Goal: Information Seeking & Learning: Learn about a topic

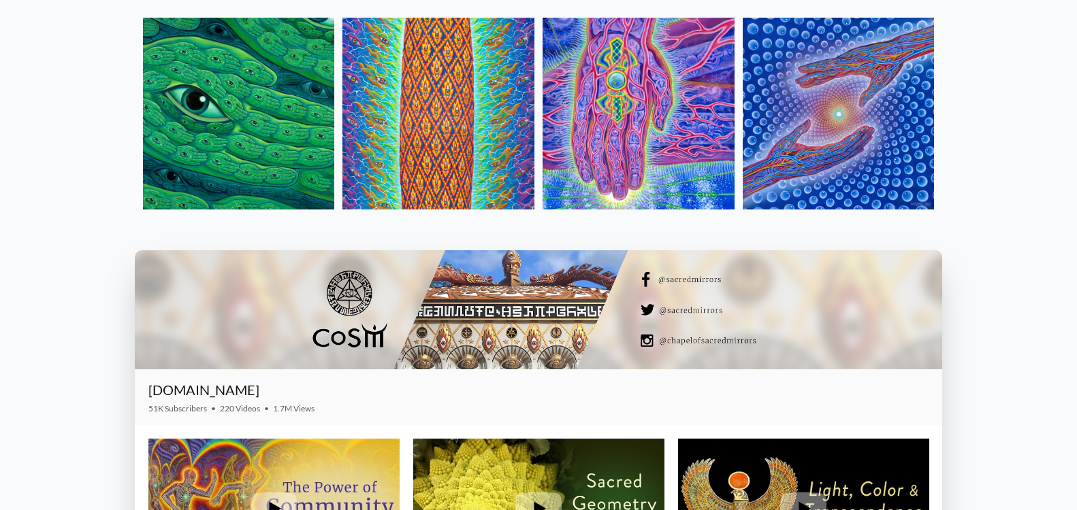
scroll to position [1770, 0]
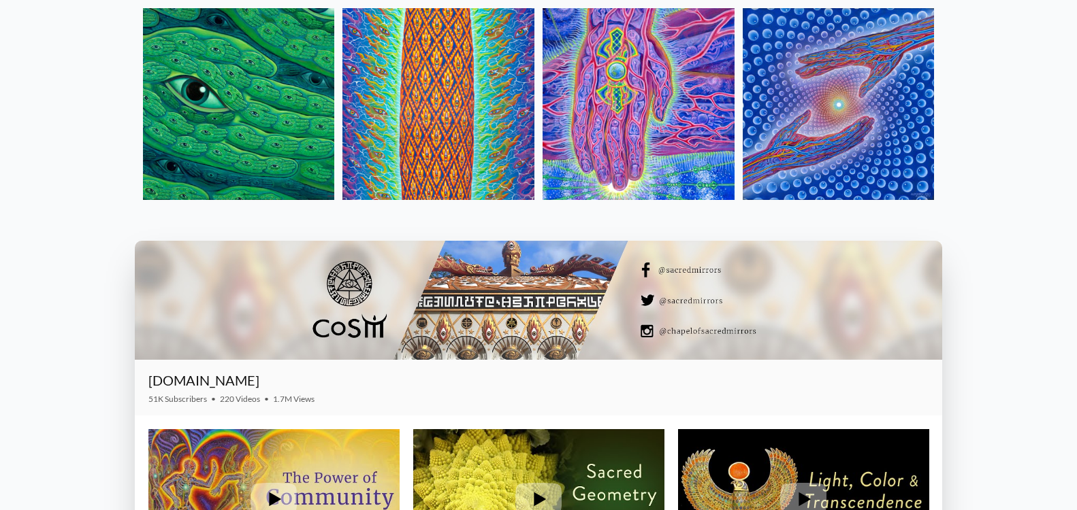
click at [190, 118] on img at bounding box center [239, 104] width 192 height 192
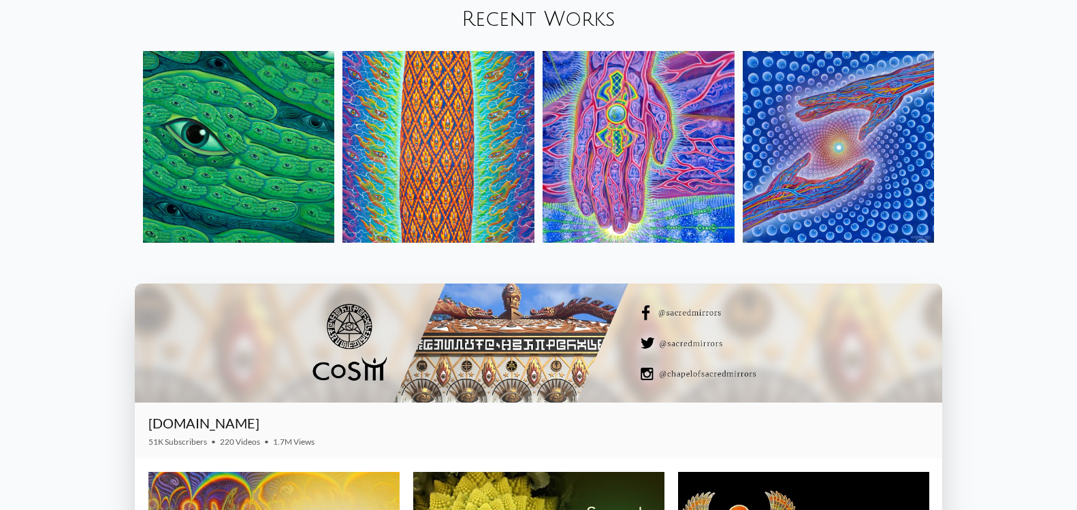
scroll to position [1702, 0]
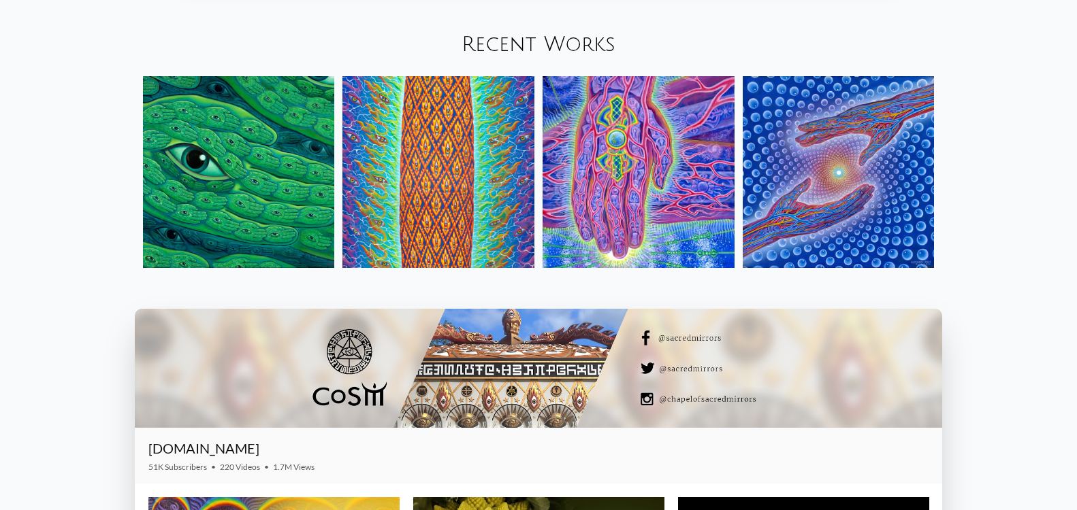
click at [257, 166] on img at bounding box center [239, 172] width 192 height 192
click at [457, 154] on img at bounding box center [438, 172] width 192 height 192
click at [609, 144] on img at bounding box center [638, 172] width 192 height 192
click at [864, 162] on img at bounding box center [839, 172] width 192 height 192
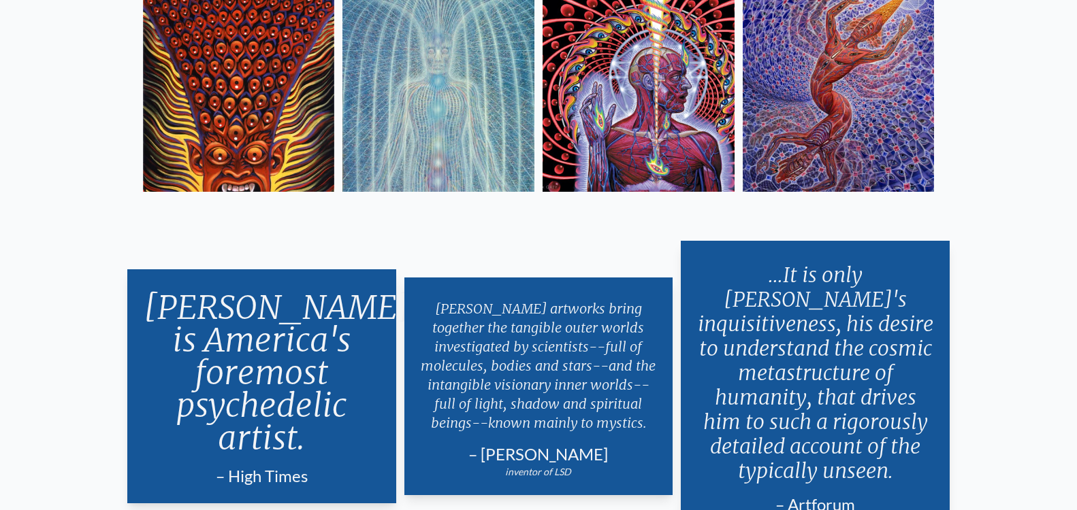
scroll to position [2586, 0]
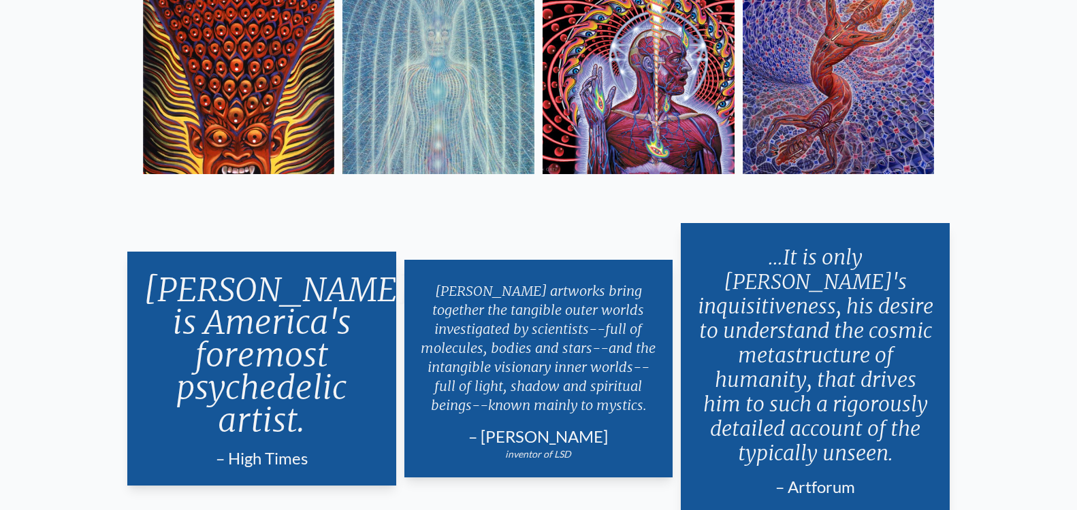
click at [466, 109] on img at bounding box center [438, 78] width 192 height 192
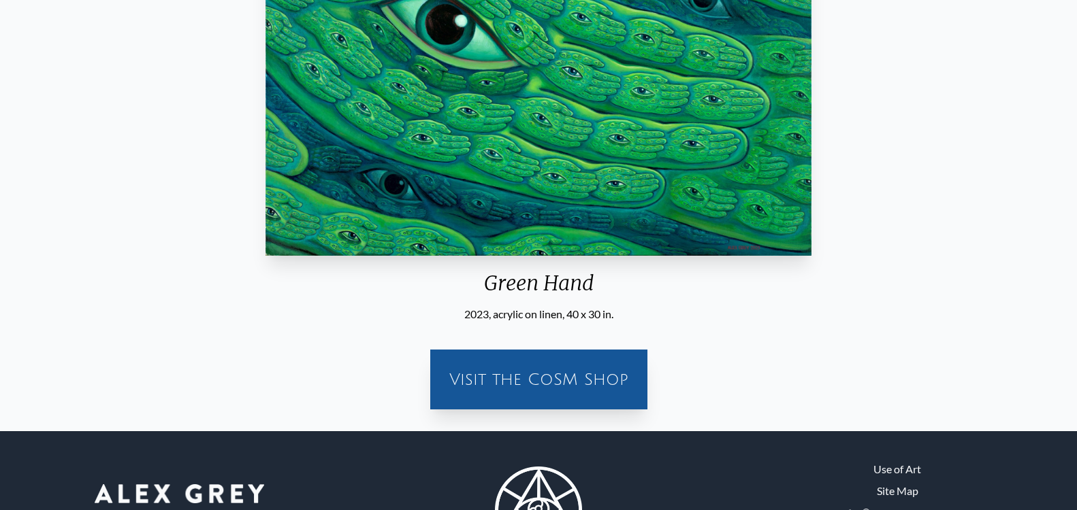
scroll to position [361, 0]
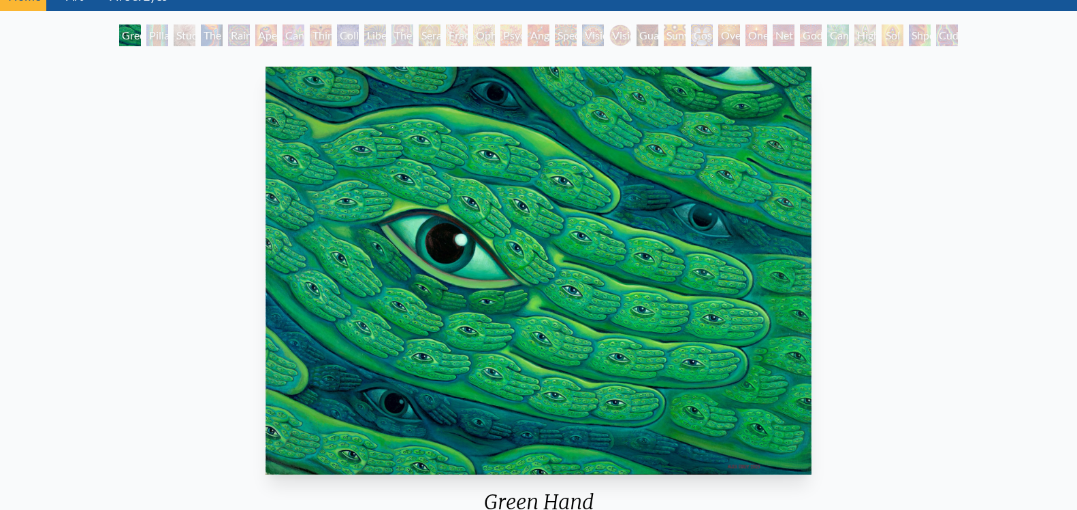
scroll to position [136, 0]
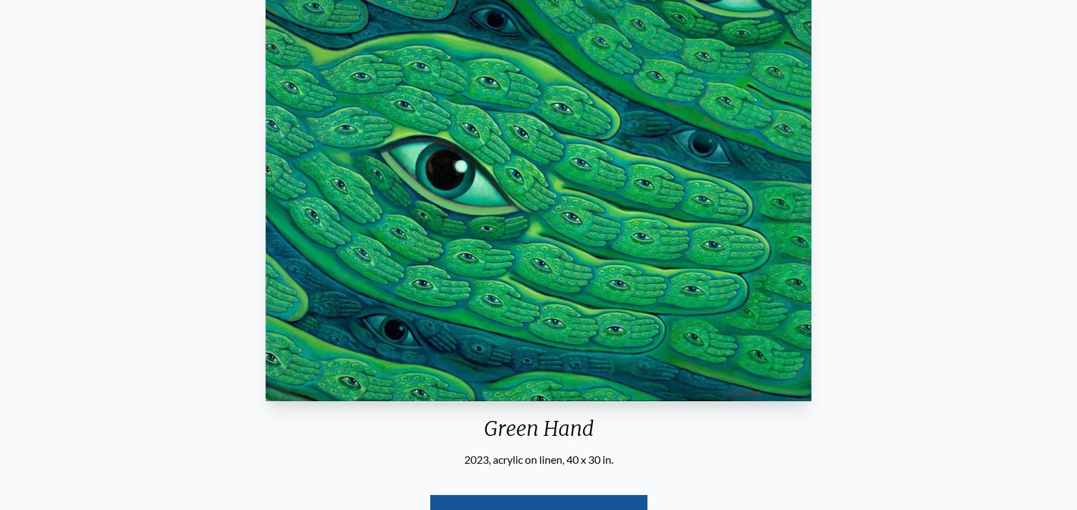
click at [924, 299] on div "Green Hand 2023, acrylic on linen, 40 x 30 in. Visit the CoSM Shop" at bounding box center [538, 277] width 1055 height 579
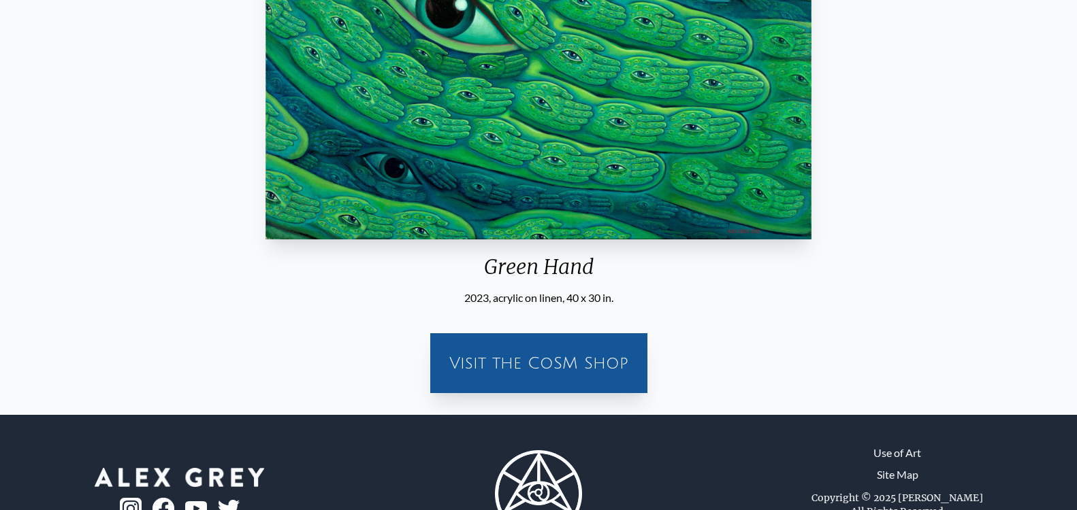
scroll to position [225, 0]
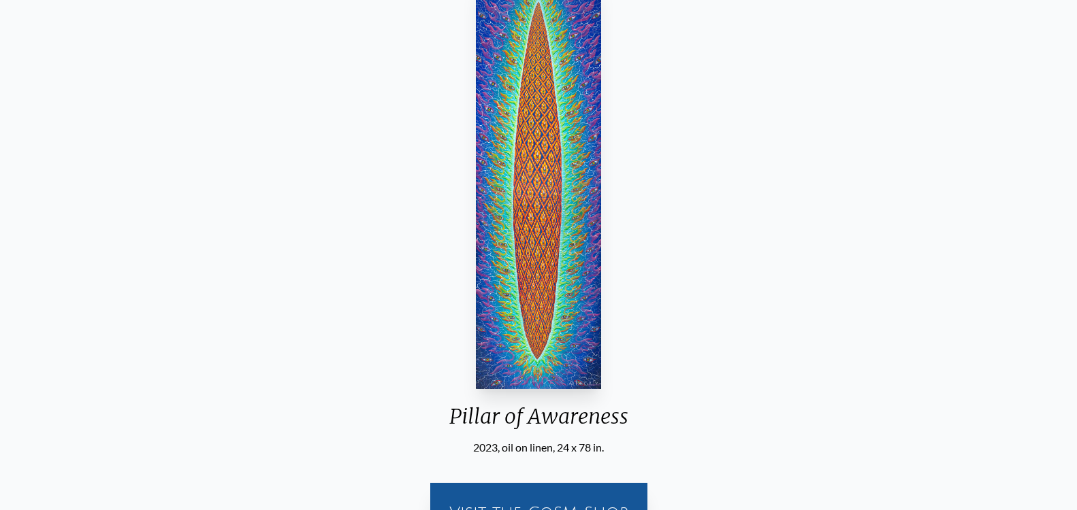
scroll to position [136, 0]
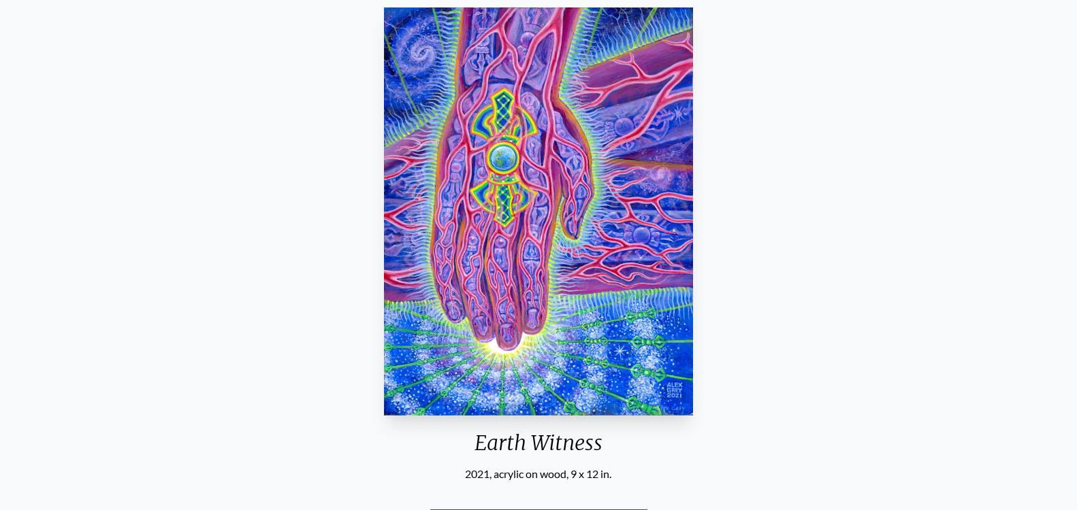
scroll to position [136, 0]
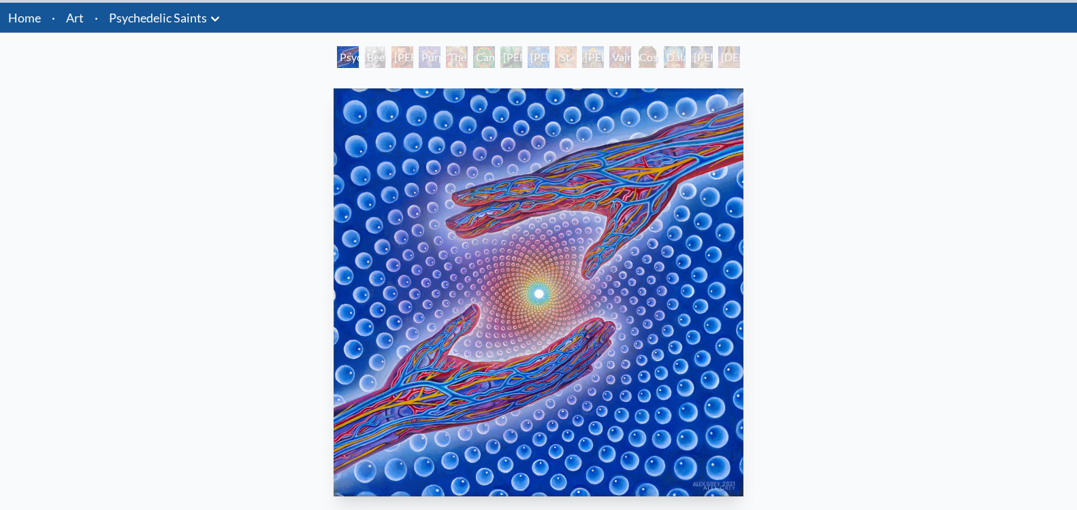
scroll to position [136, 0]
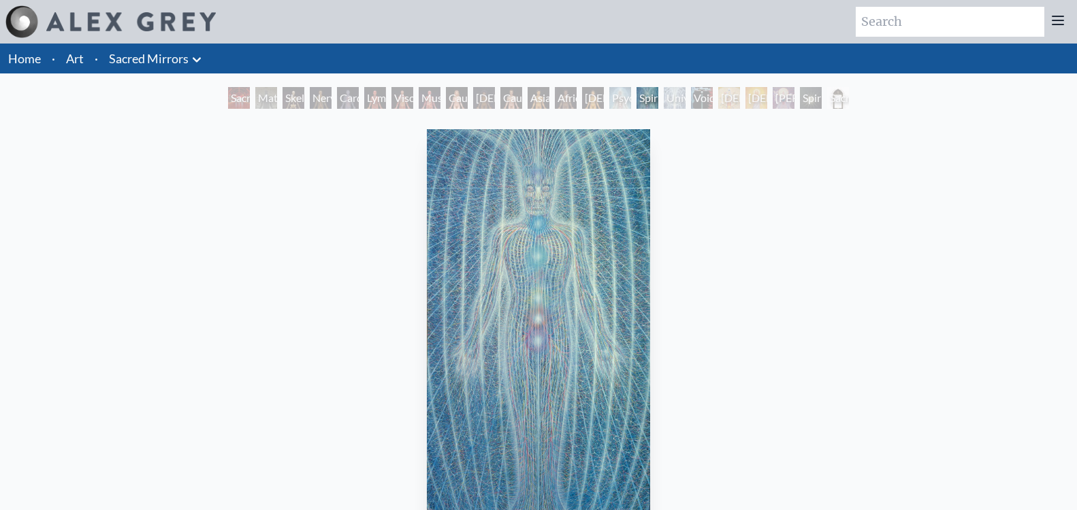
click at [555, 97] on div "African Man" at bounding box center [566, 98] width 22 height 22
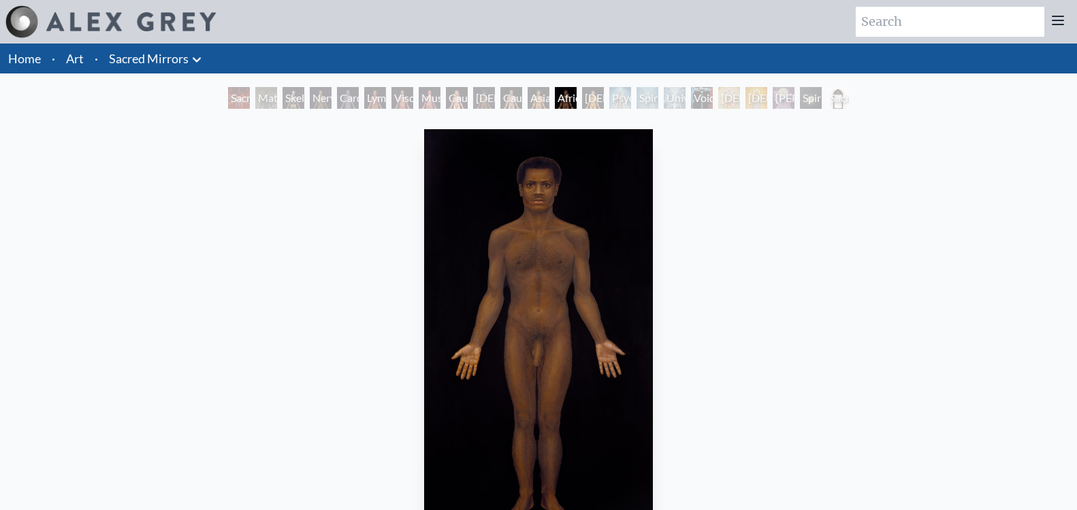
click at [364, 95] on div "Lymphatic System" at bounding box center [375, 98] width 22 height 22
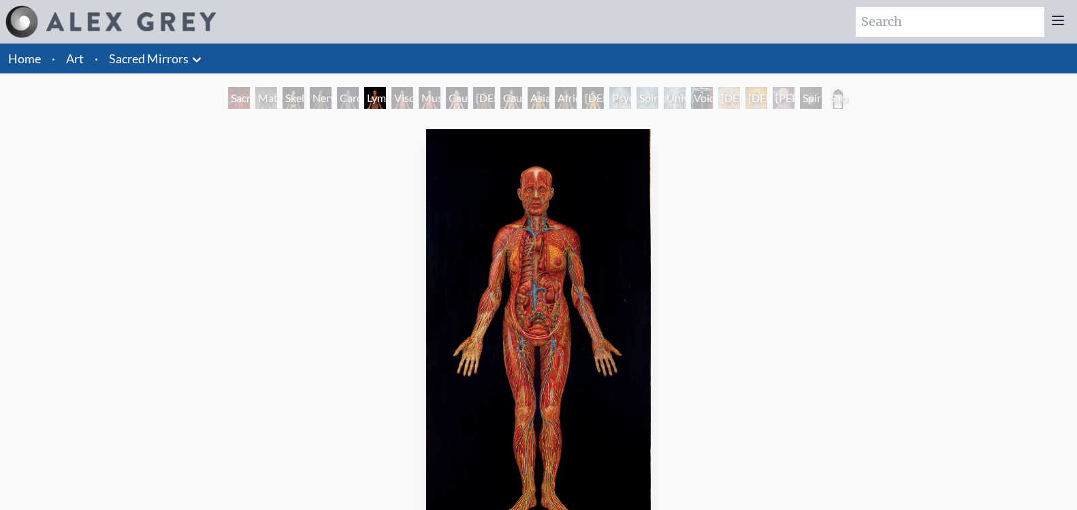
click at [65, 59] on li "Art" at bounding box center [75, 59] width 29 height 30
click at [80, 59] on link "Art" at bounding box center [75, 58] width 18 height 19
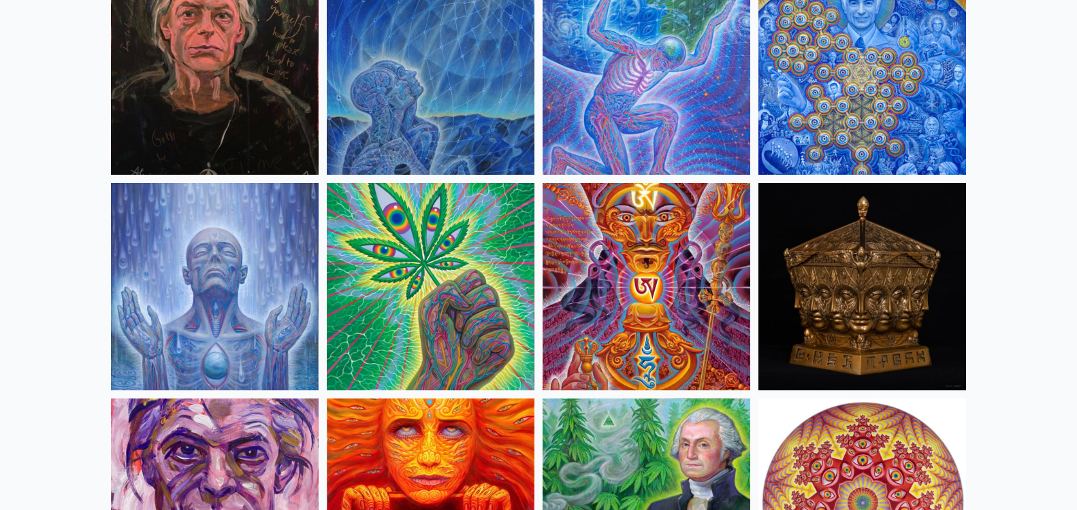
scroll to position [1906, 0]
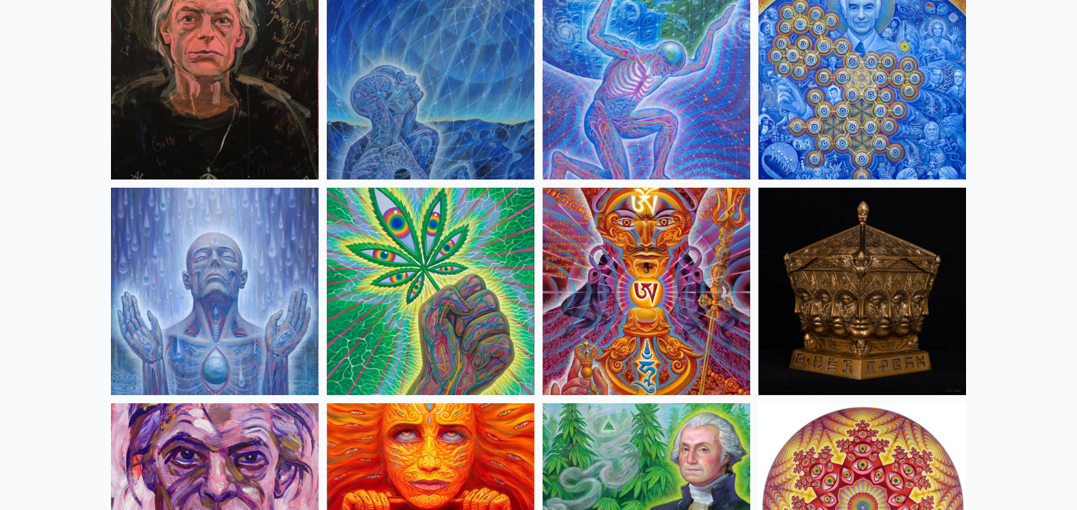
click at [912, 93] on img at bounding box center [862, 76] width 208 height 208
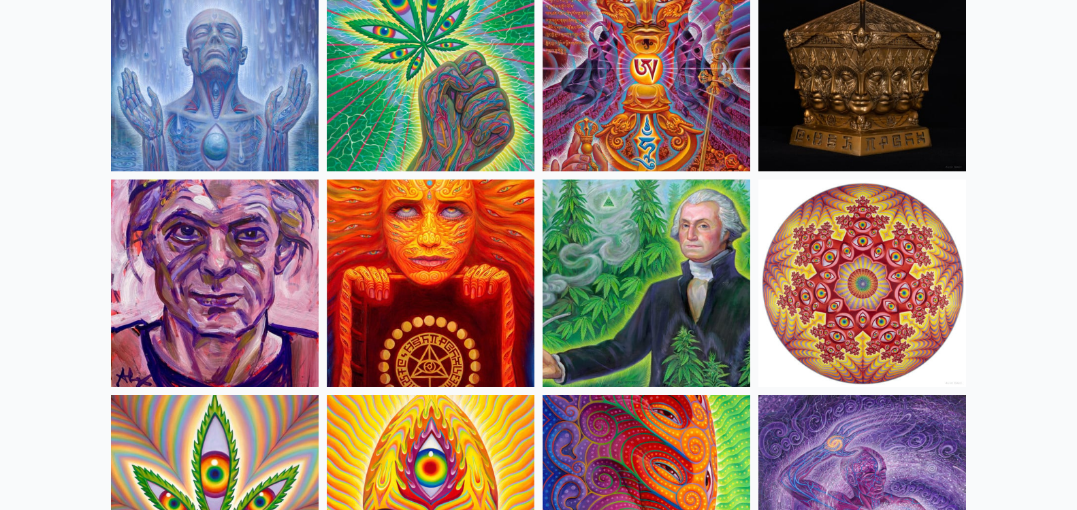
scroll to position [2042, 0]
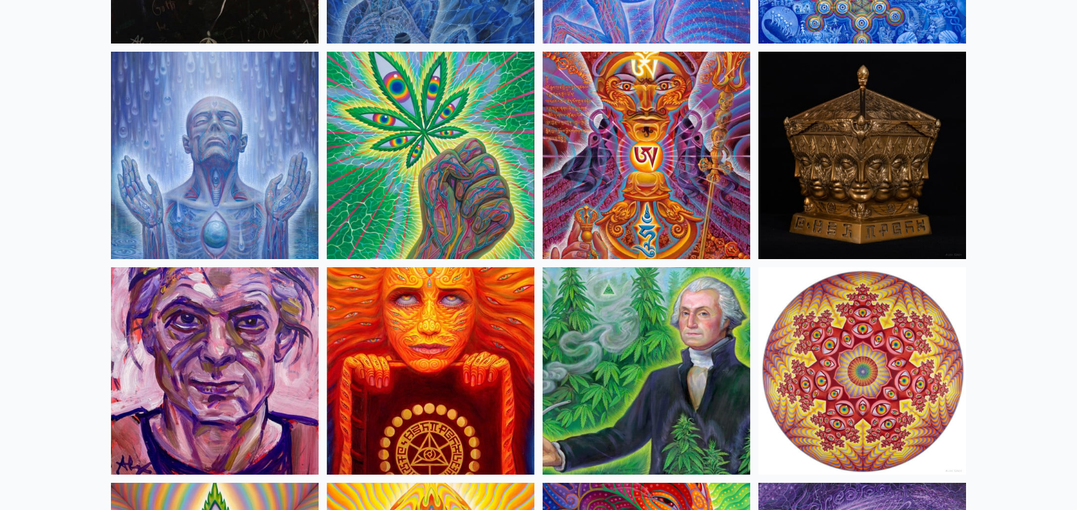
click at [237, 142] on img at bounding box center [215, 156] width 208 height 208
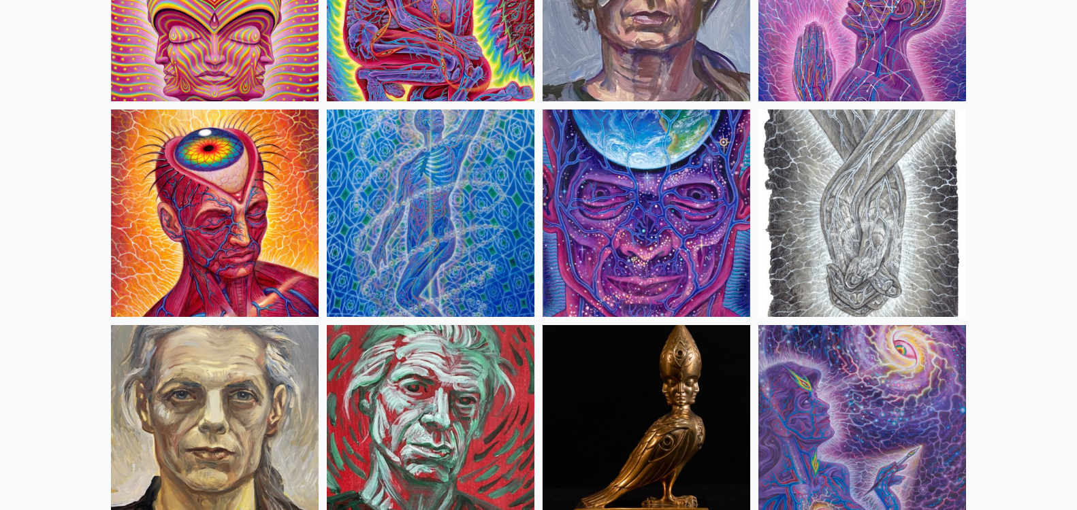
scroll to position [2995, 0]
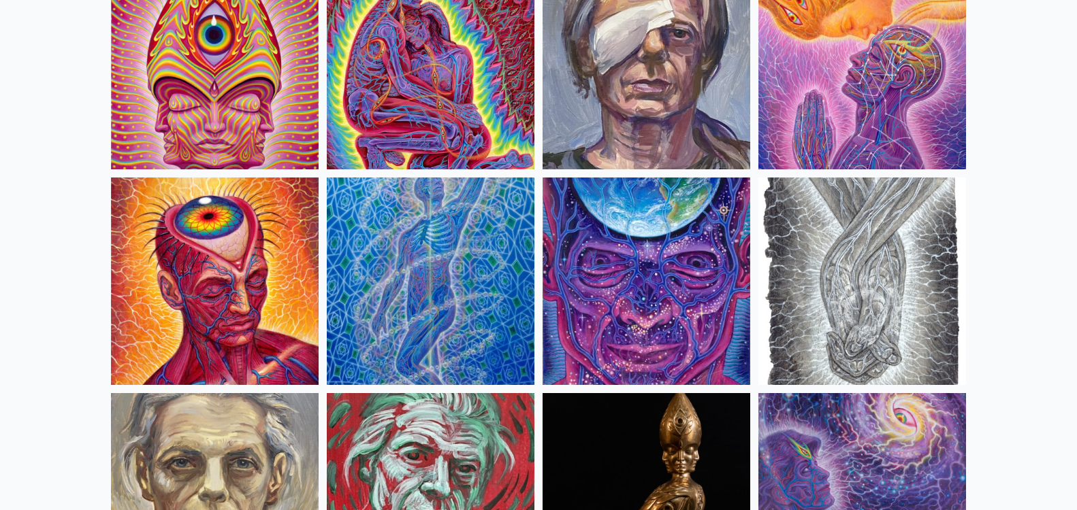
click at [199, 67] on img at bounding box center [215, 66] width 208 height 208
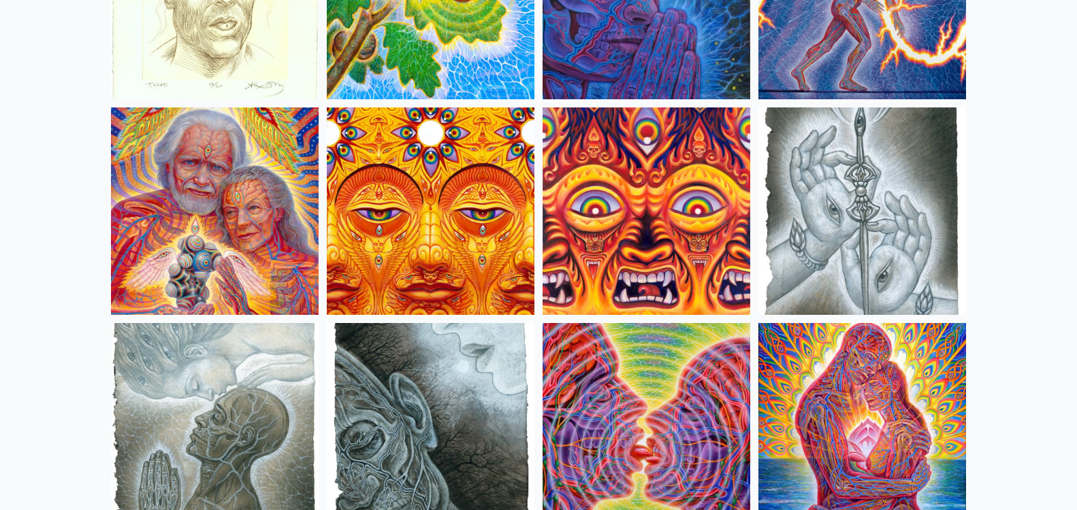
scroll to position [4152, 0]
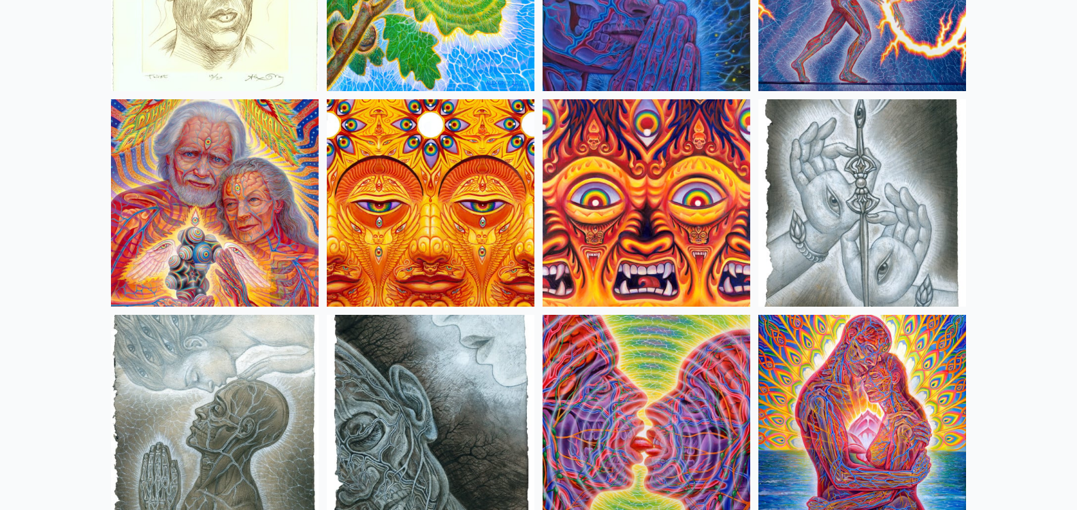
click at [280, 176] on img at bounding box center [215, 203] width 208 height 208
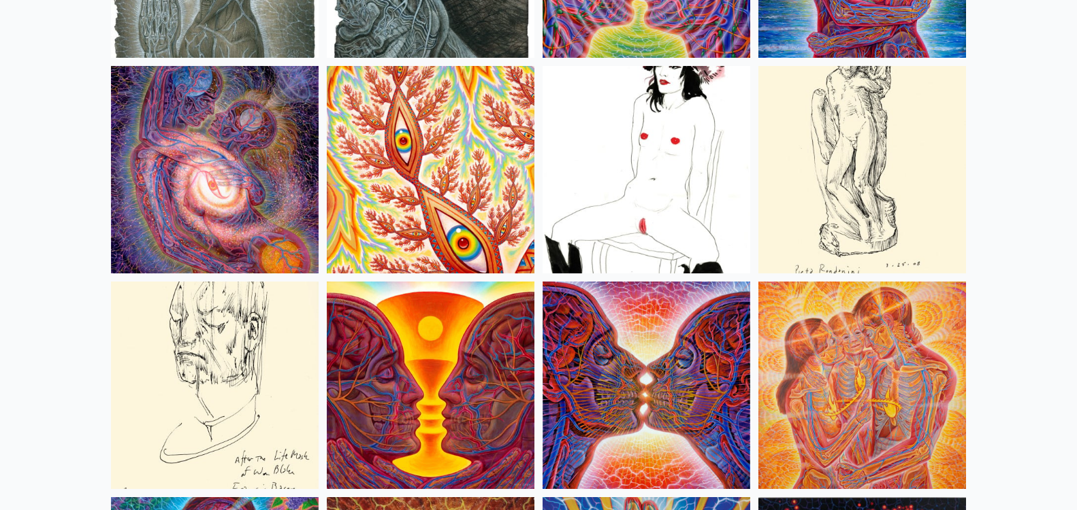
scroll to position [4628, 0]
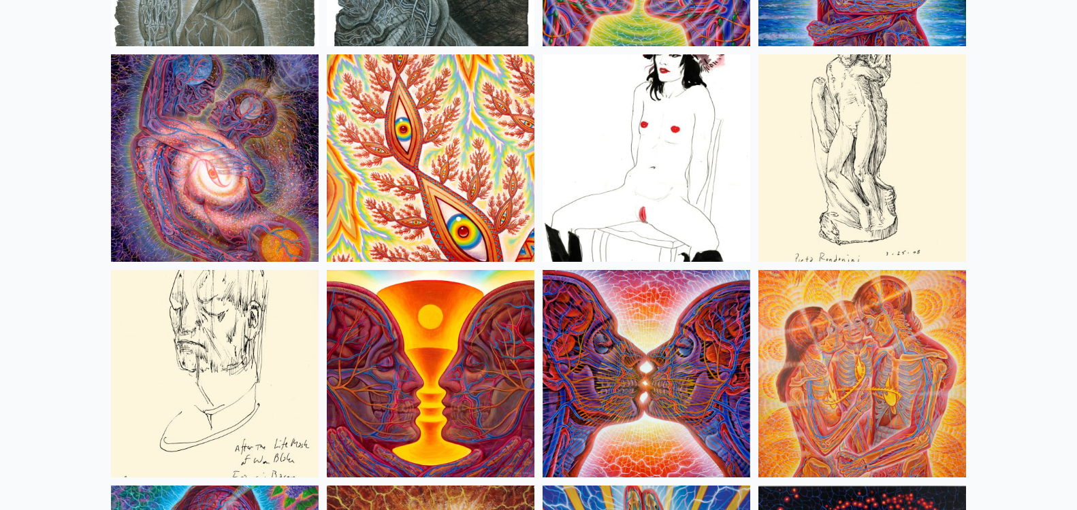
click at [647, 152] on img at bounding box center [646, 158] width 208 height 208
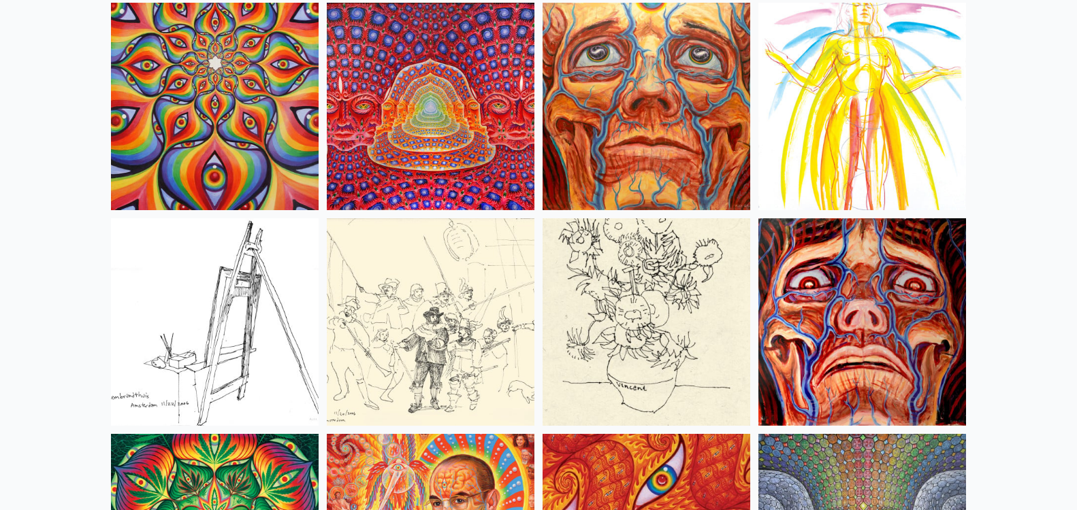
scroll to position [6194, 0]
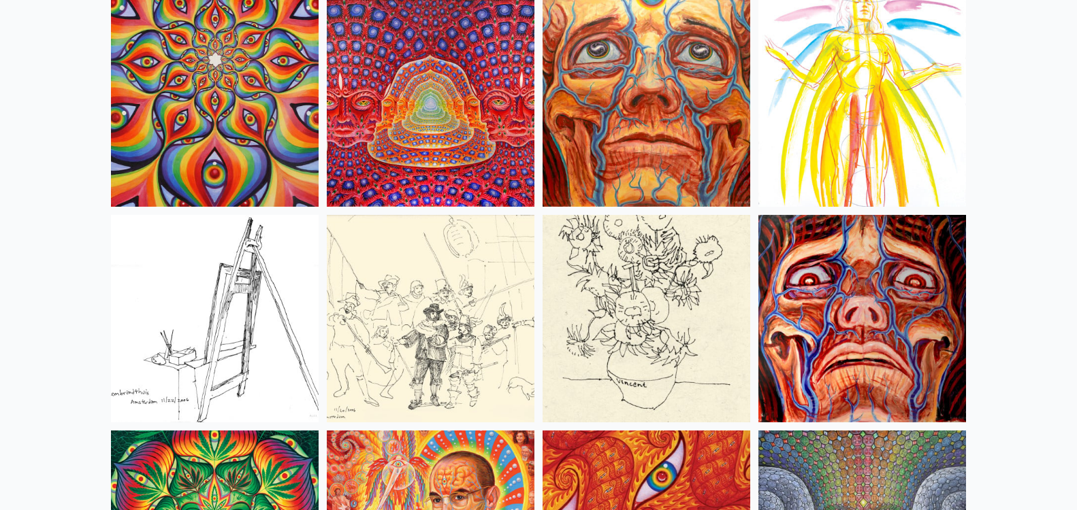
click at [459, 104] on img at bounding box center [431, 103] width 208 height 208
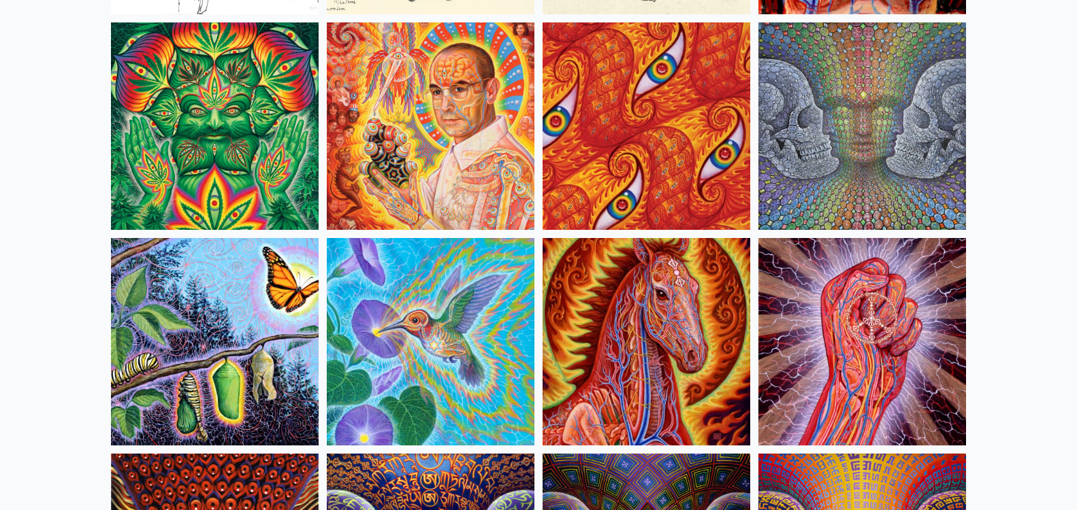
scroll to position [6670, 0]
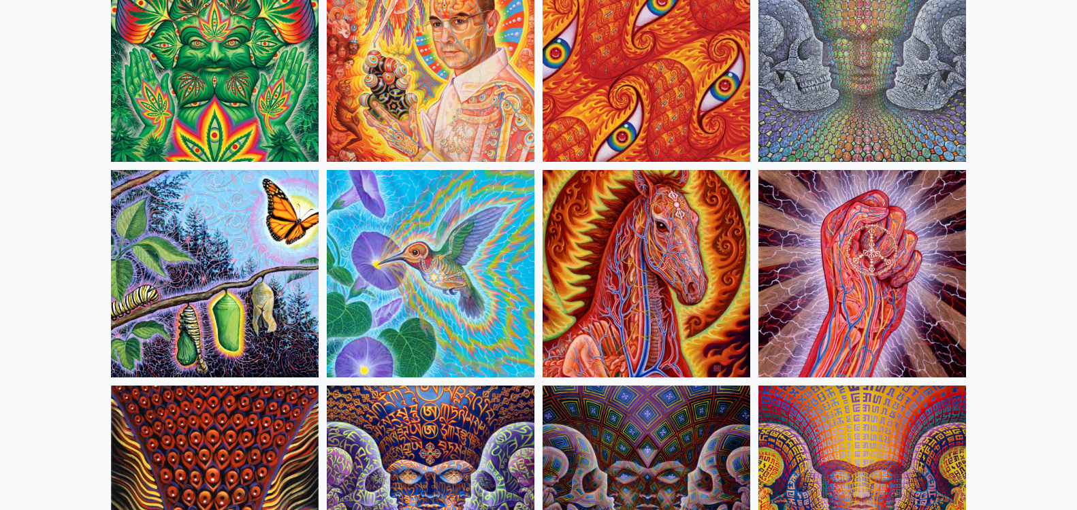
click at [838, 67] on img at bounding box center [862, 58] width 208 height 208
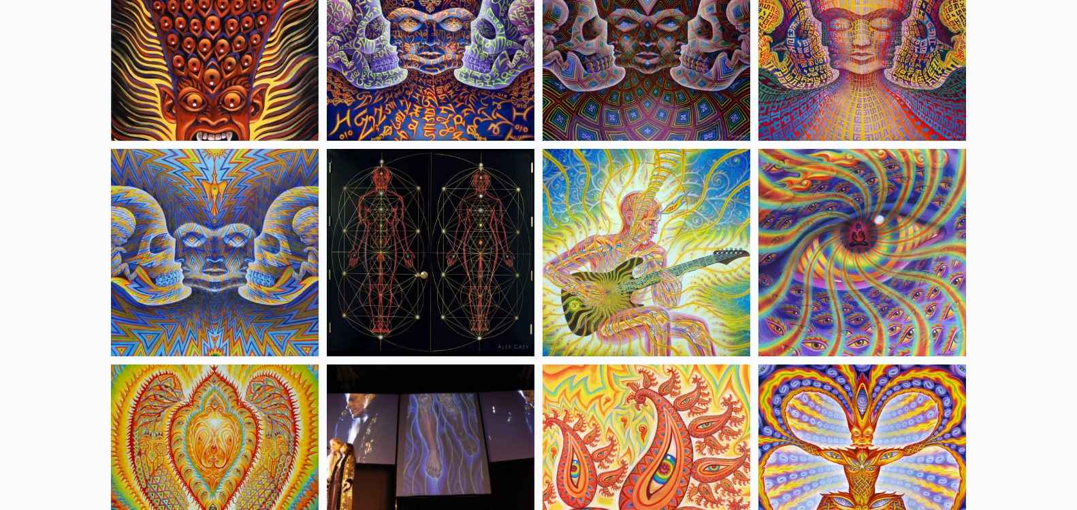
scroll to position [7147, 0]
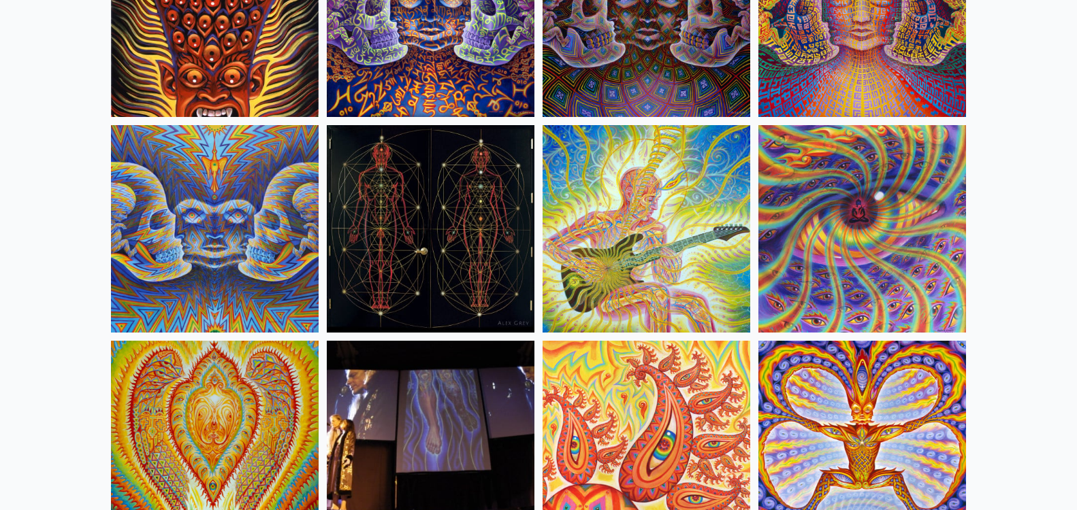
click at [623, 193] on img at bounding box center [646, 229] width 208 height 208
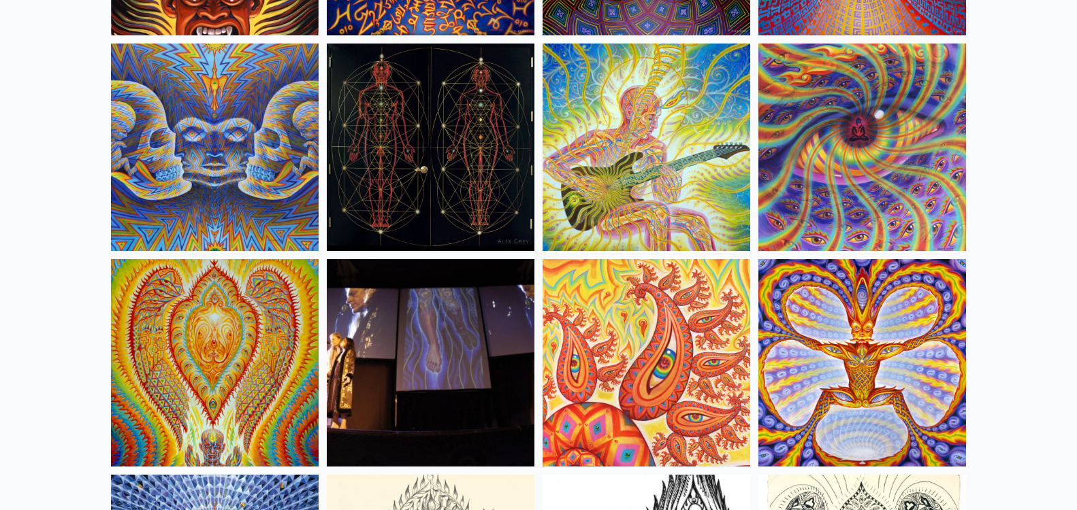
scroll to position [7215, 0]
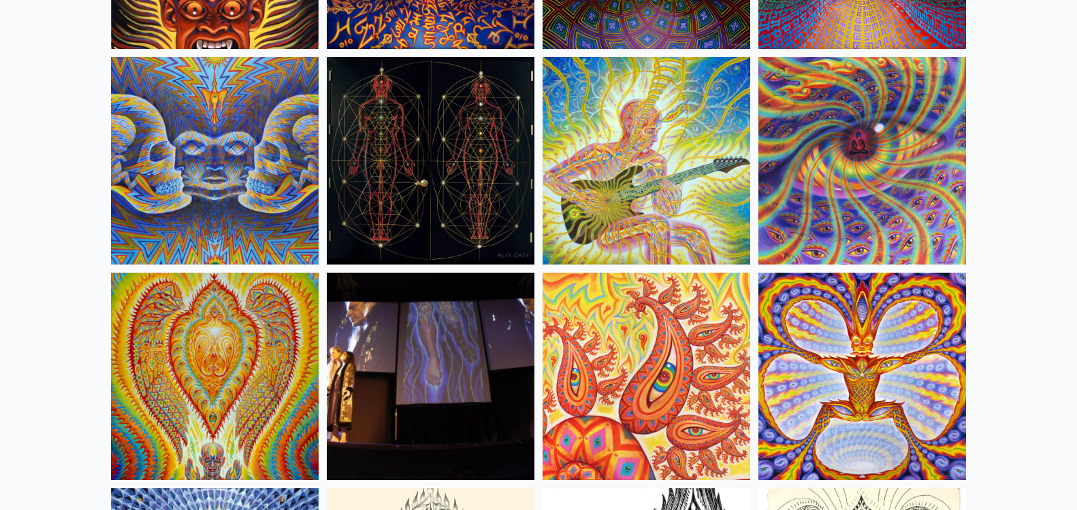
click at [471, 137] on img at bounding box center [431, 161] width 208 height 208
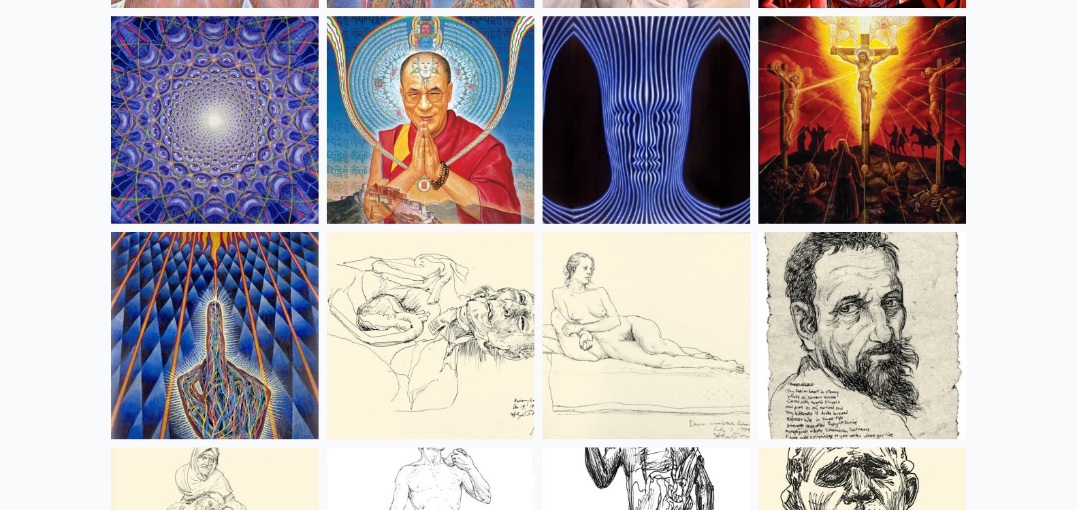
scroll to position [11980, 0]
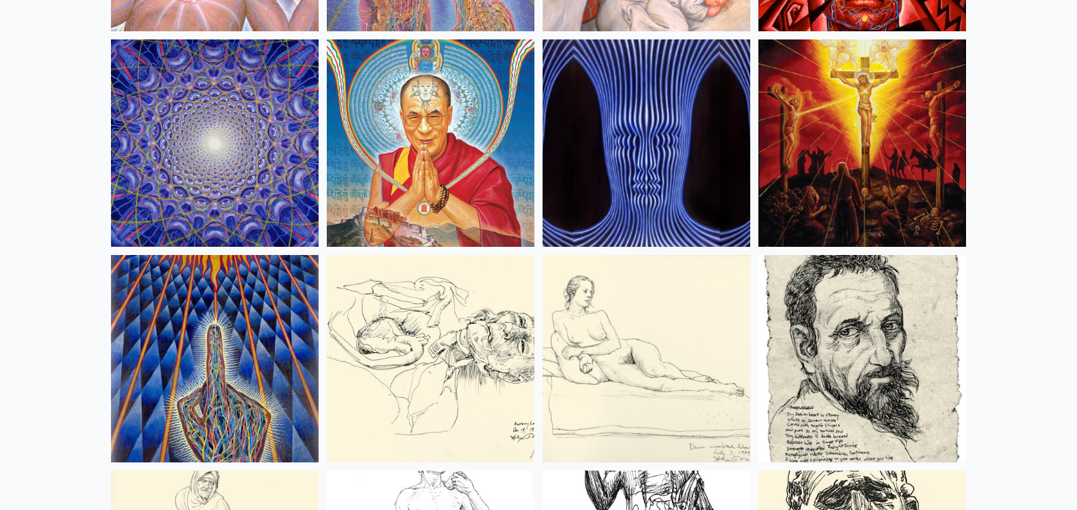
click at [648, 178] on img at bounding box center [646, 143] width 208 height 208
click at [836, 130] on img at bounding box center [862, 143] width 208 height 208
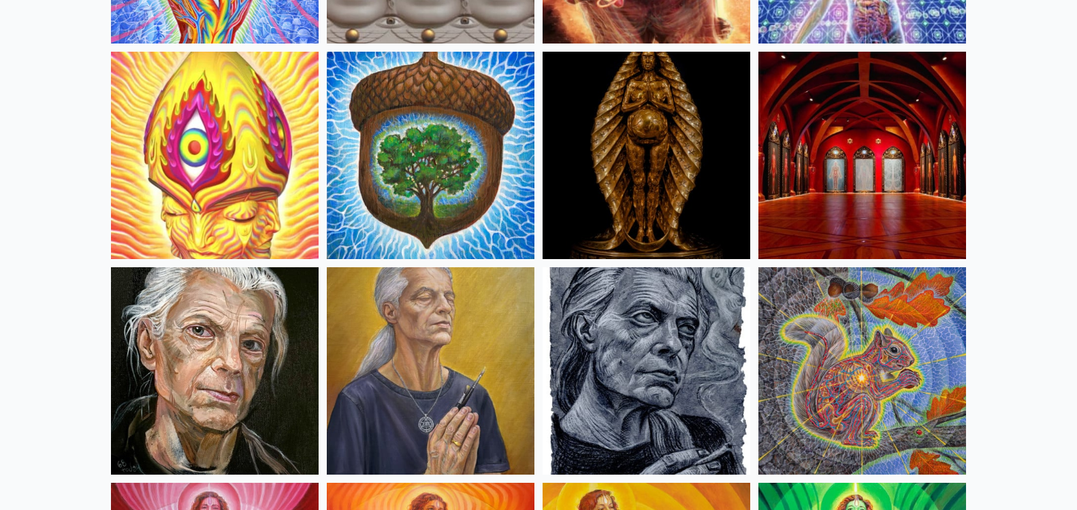
scroll to position [0, 0]
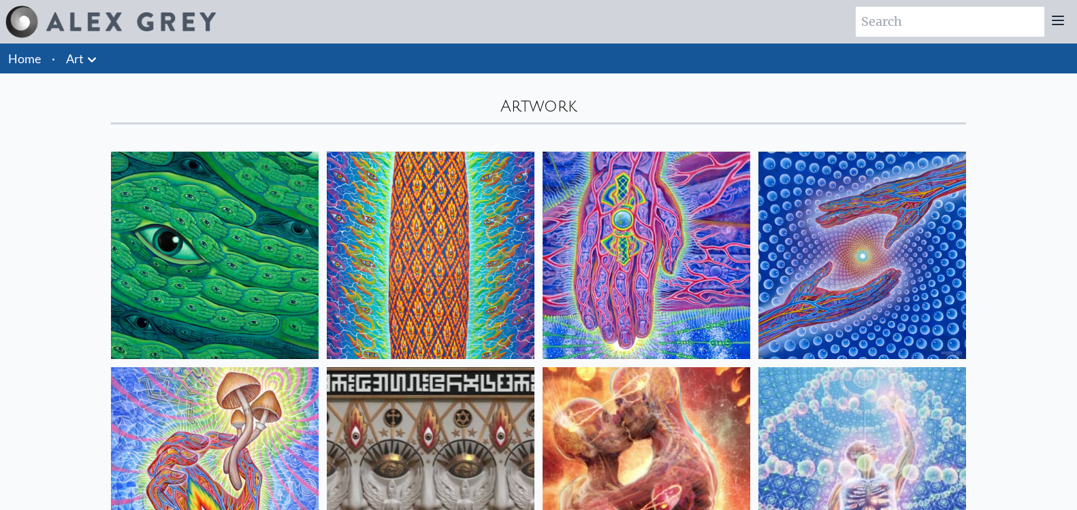
click at [64, 54] on li "Art Anatomical Drawings" at bounding box center [83, 59] width 45 height 30
click at [95, 56] on icon at bounding box center [92, 60] width 16 height 16
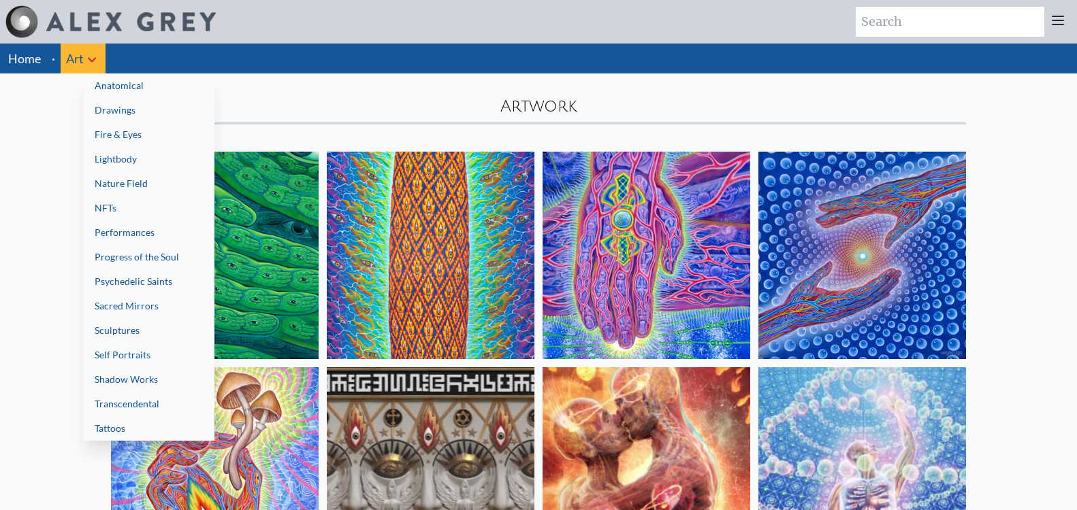
scroll to position [68, 0]
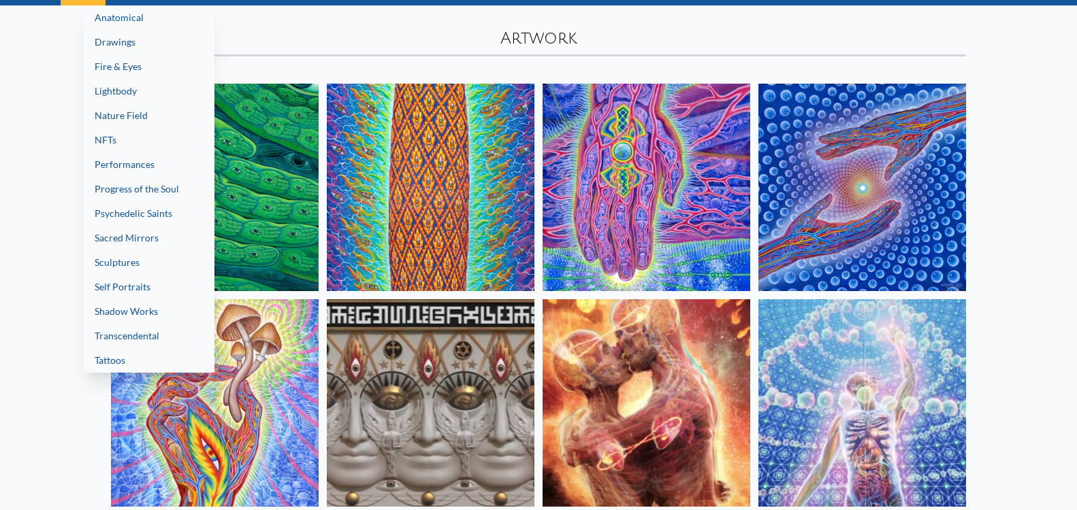
click at [134, 355] on link "Tattoos" at bounding box center [149, 360] width 131 height 25
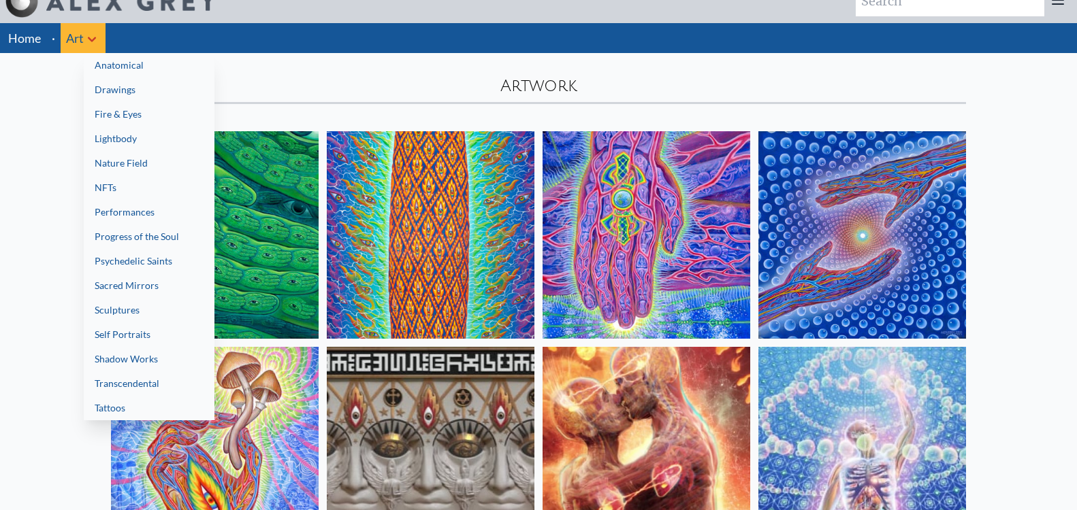
scroll to position [0, 0]
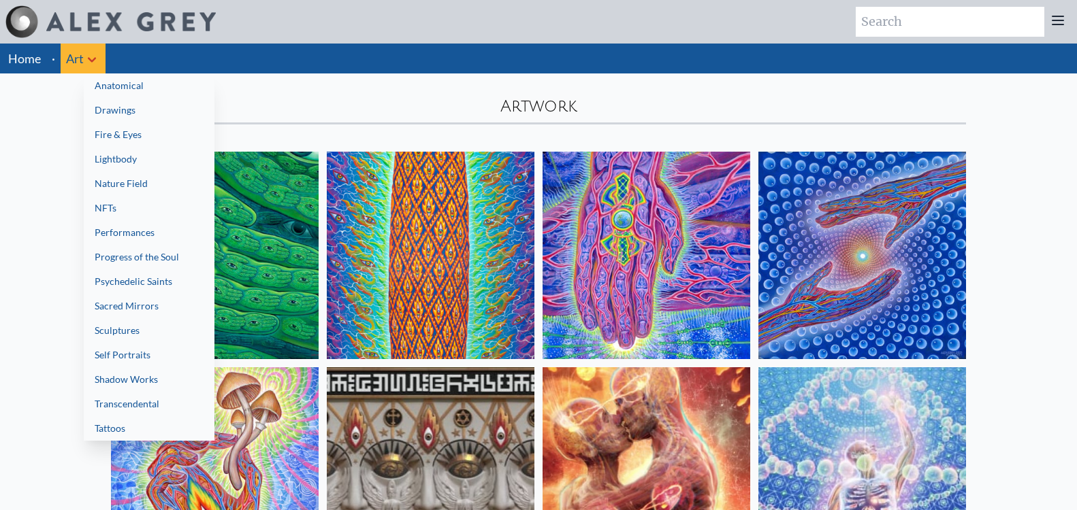
click at [127, 282] on link "Psychedelic Saints" at bounding box center [149, 282] width 131 height 25
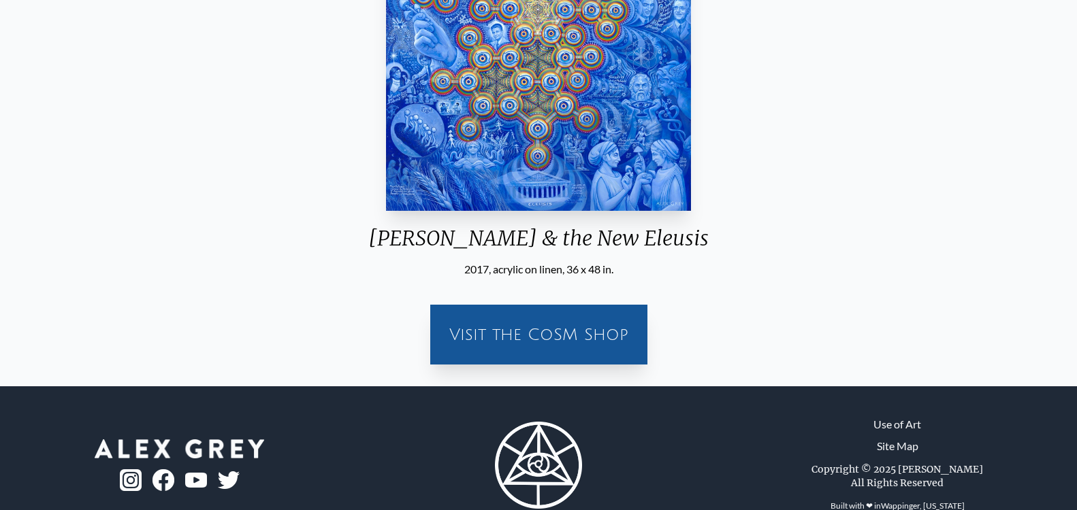
scroll to position [340, 0]
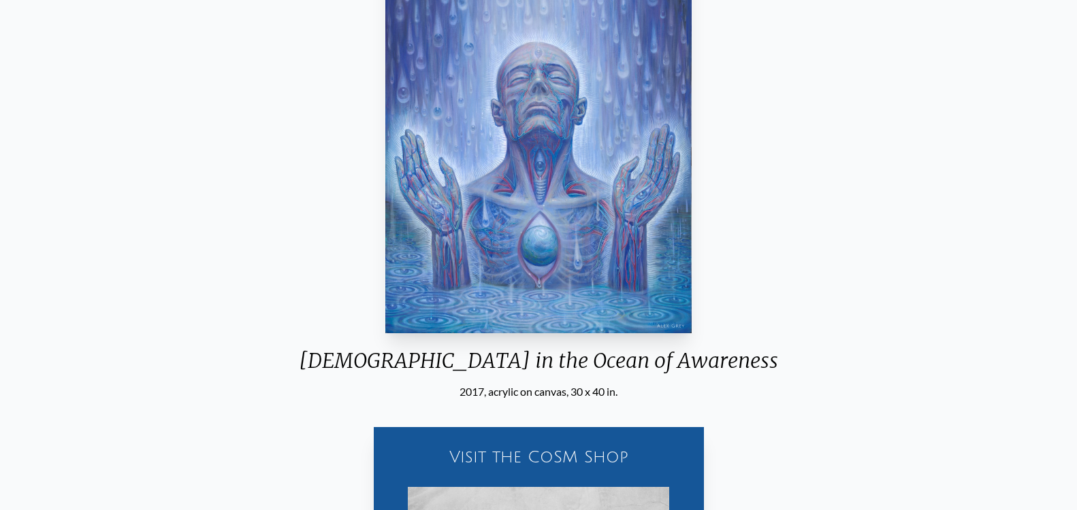
scroll to position [136, 0]
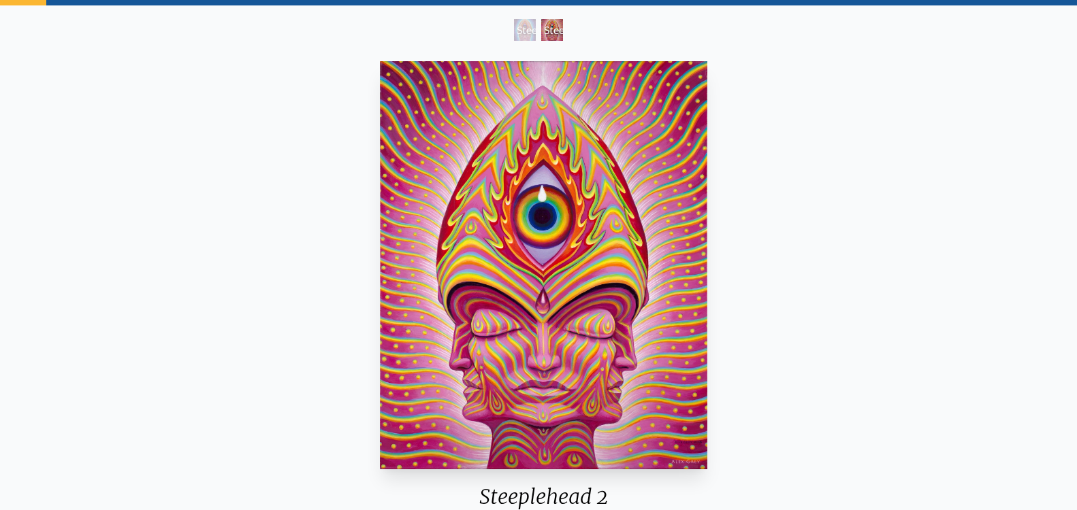
scroll to position [136, 0]
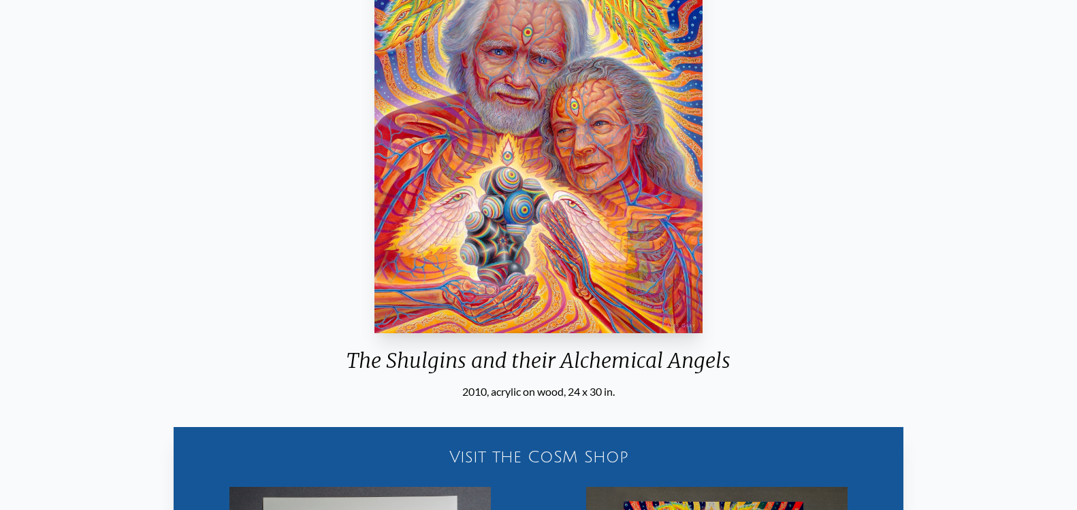
scroll to position [136, 0]
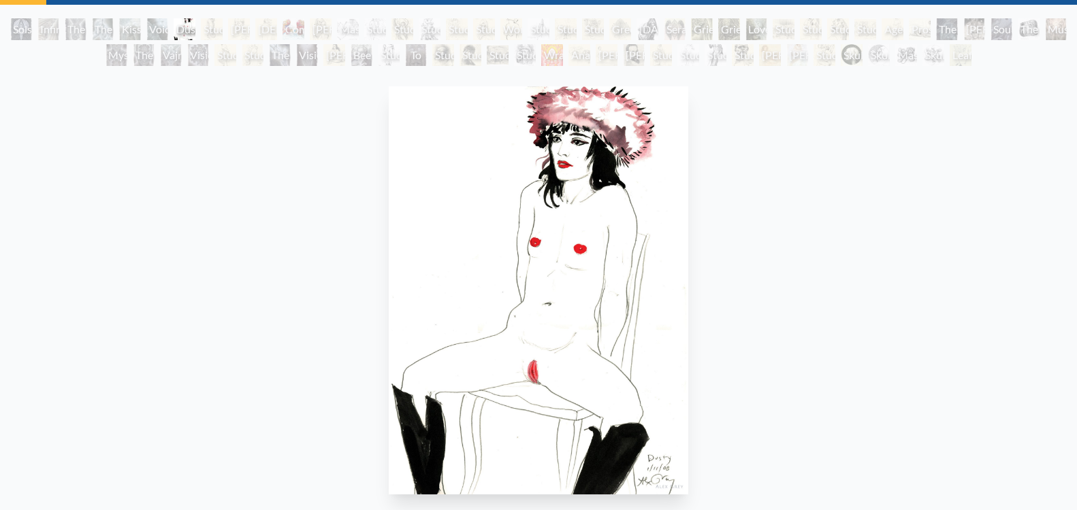
scroll to position [68, 0]
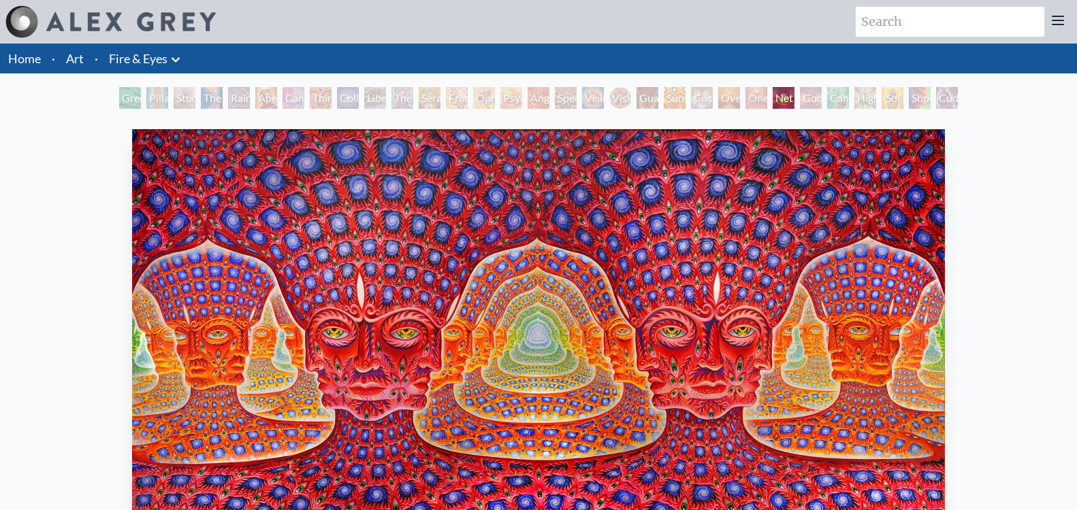
scroll to position [136, 0]
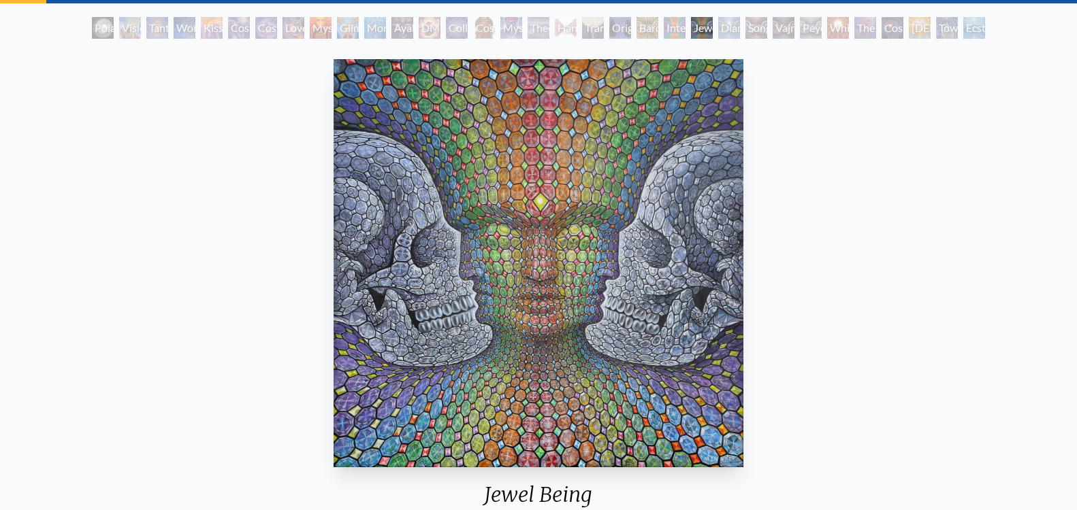
scroll to position [136, 0]
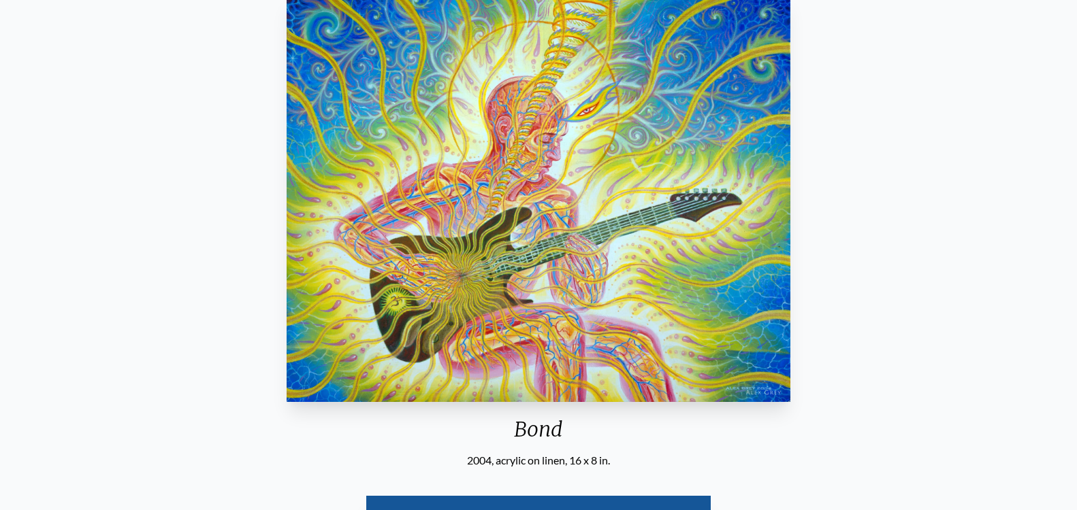
scroll to position [136, 0]
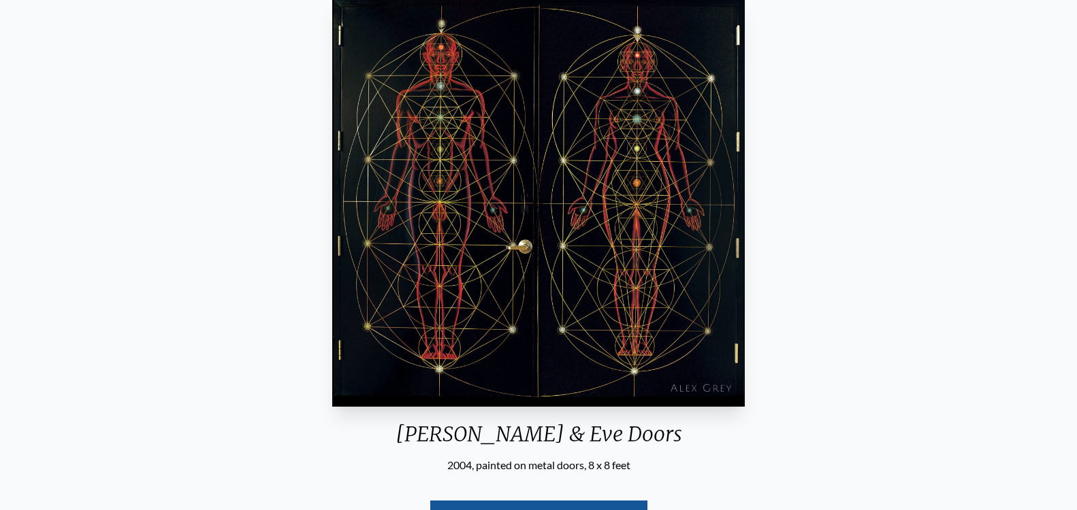
scroll to position [136, 0]
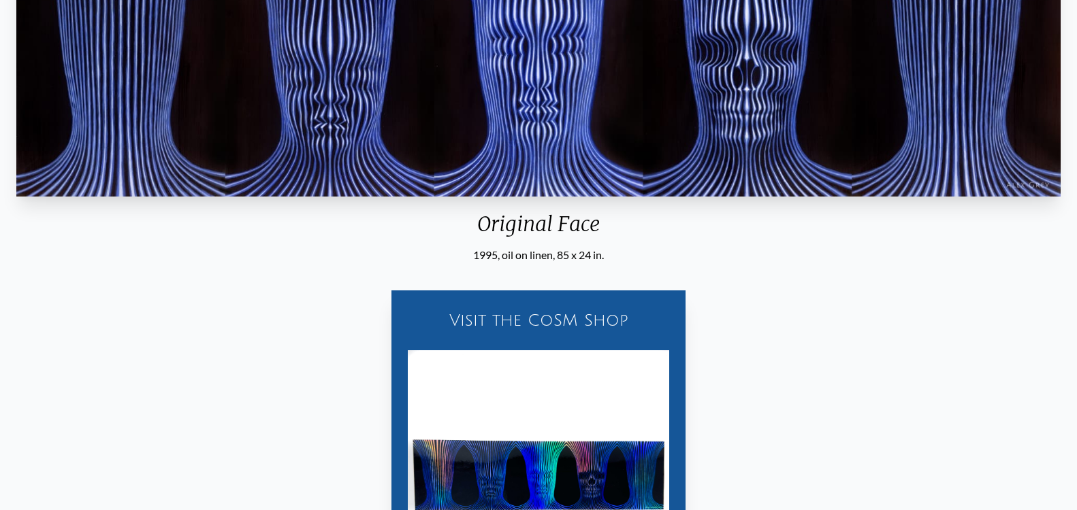
scroll to position [204, 0]
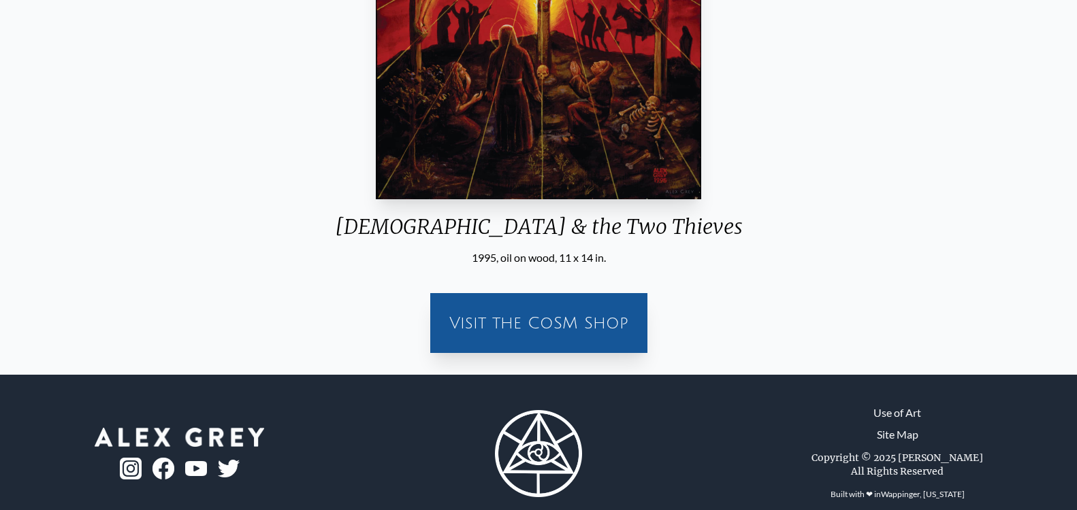
scroll to position [225, 0]
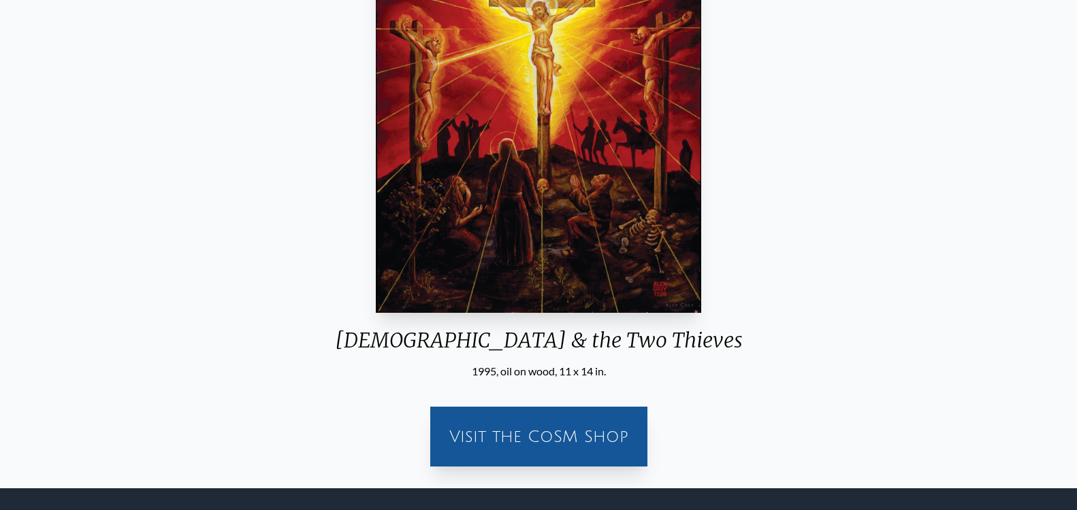
click at [563, 148] on img "15 / 15" at bounding box center [538, 109] width 325 height 408
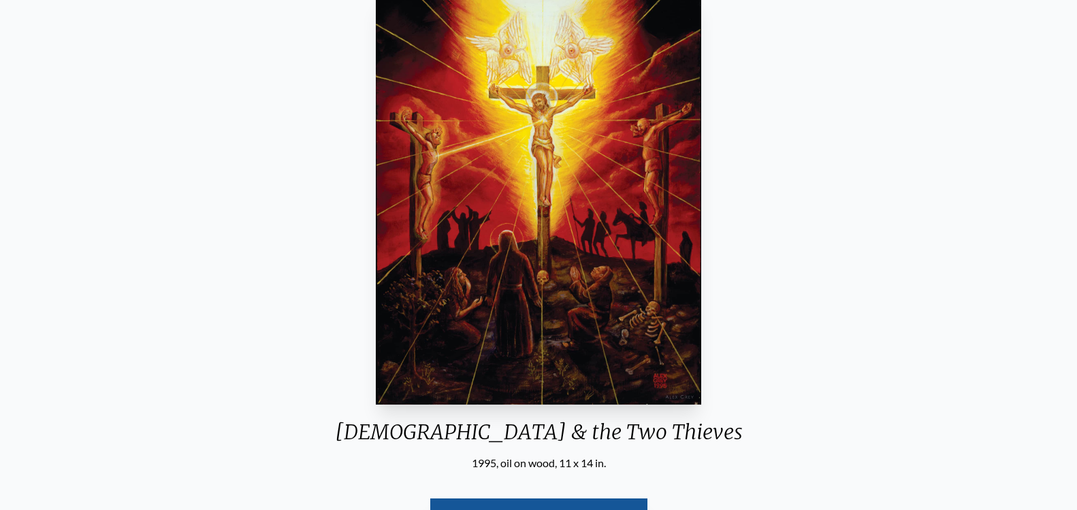
scroll to position [157, 0]
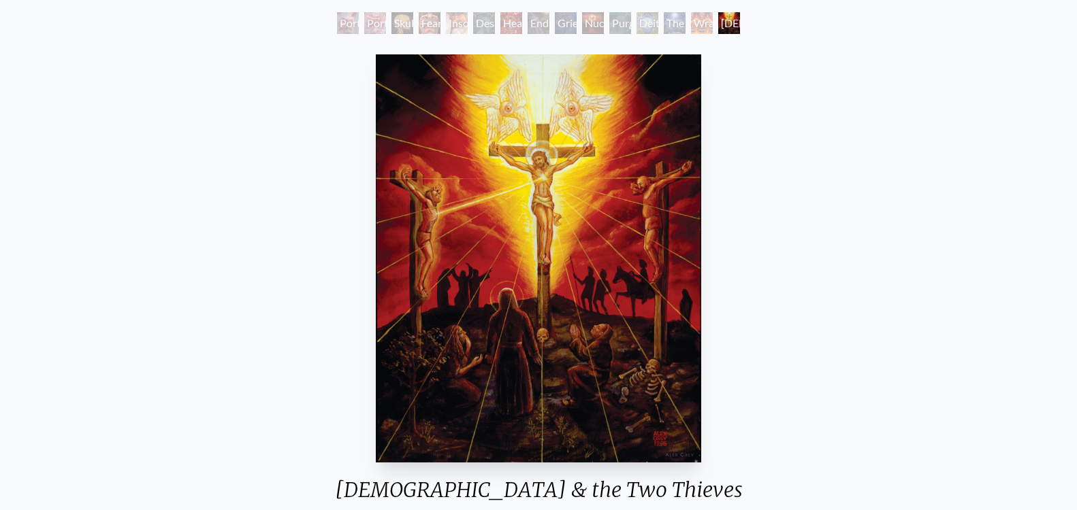
scroll to position [204, 0]
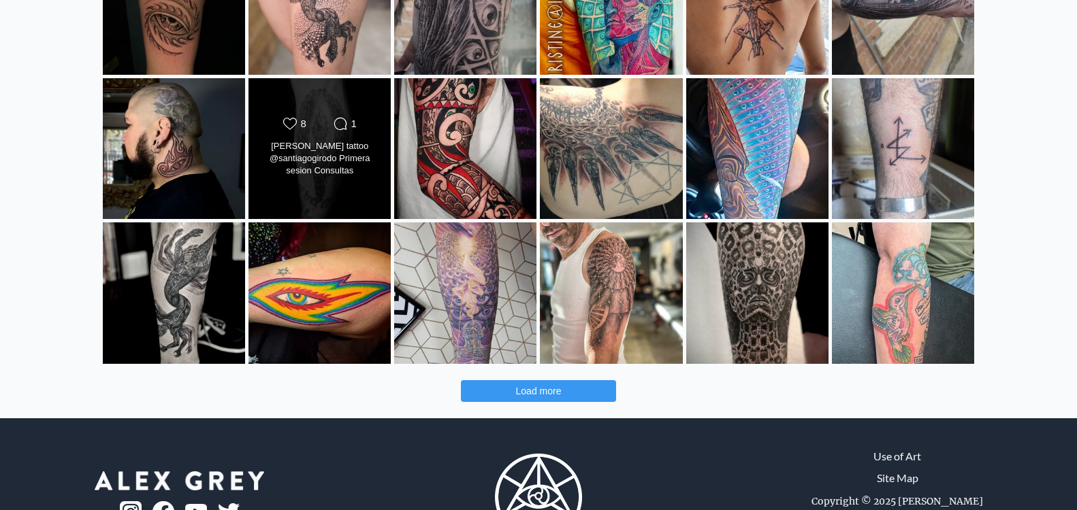
scroll to position [474, 0]
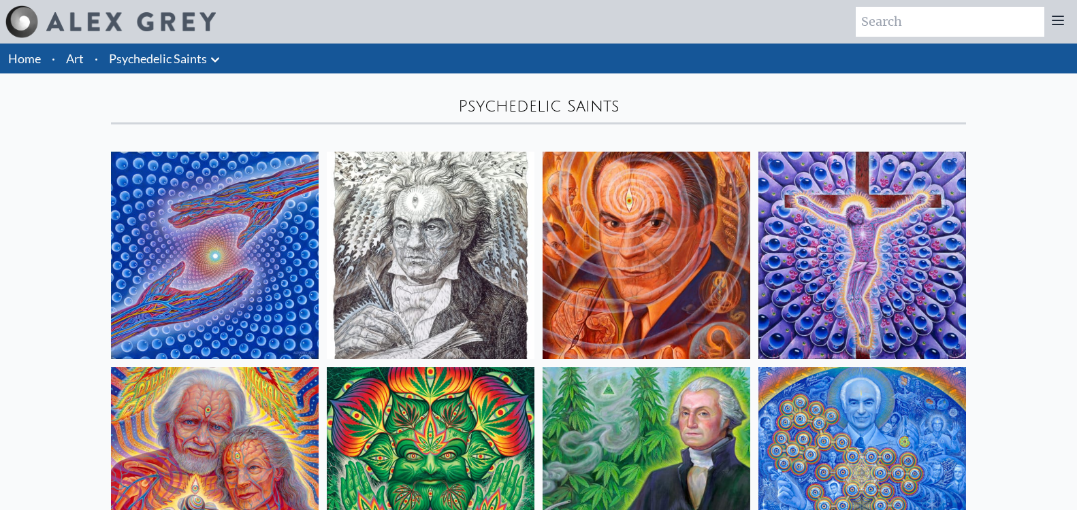
click at [29, 57] on link "Home" at bounding box center [24, 58] width 33 height 15
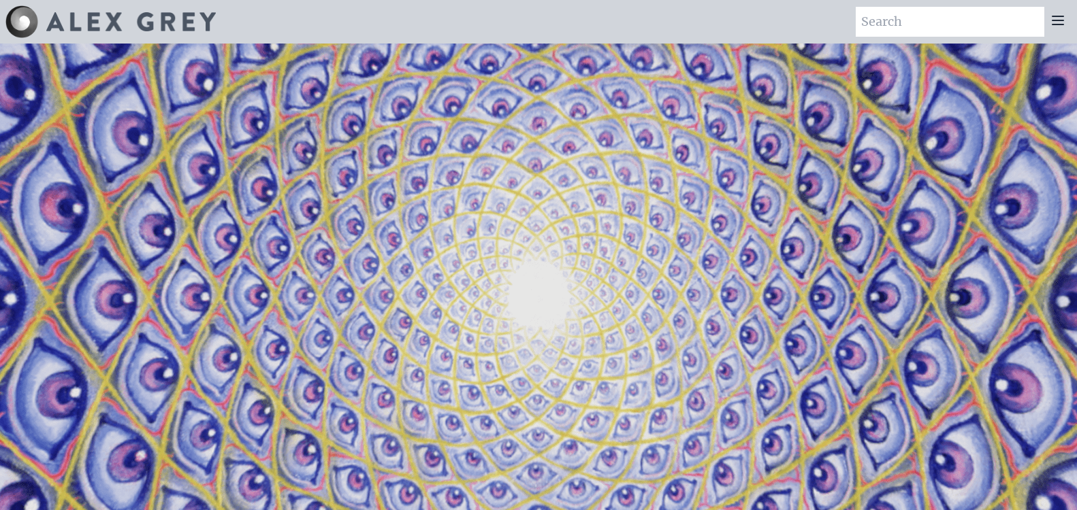
click at [1055, 23] on icon at bounding box center [1058, 20] width 16 height 16
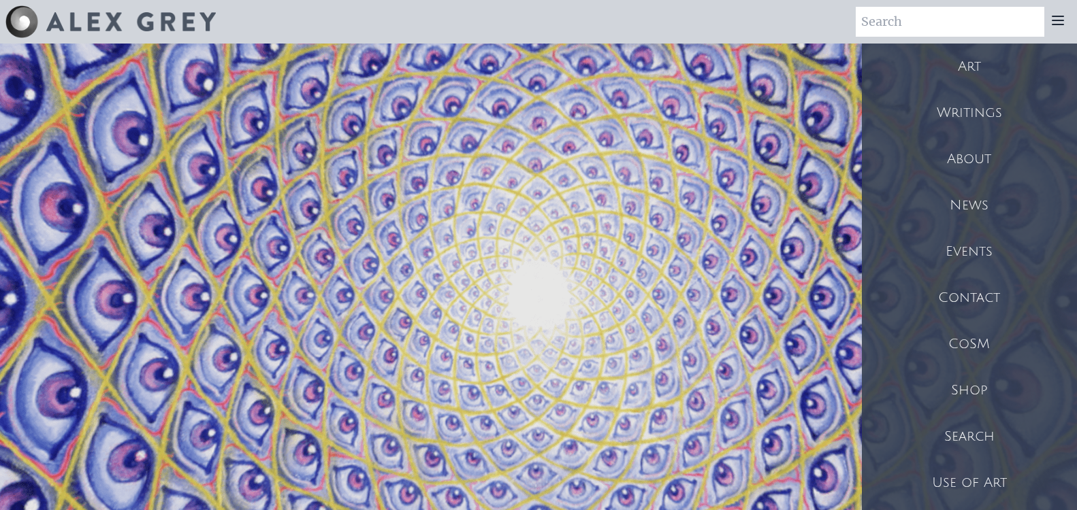
click at [968, 248] on div "Events" at bounding box center [969, 252] width 215 height 46
